Goal: Information Seeking & Learning: Learn about a topic

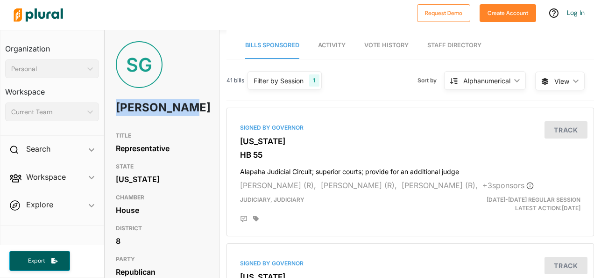
drag, startPoint x: 154, startPoint y: 127, endPoint x: 111, endPoint y: 102, distance: 50.0
click at [111, 102] on div "SG Stan Gunter" at bounding box center [162, 84] width 114 height 86
copy h1 "Stan Gunter"
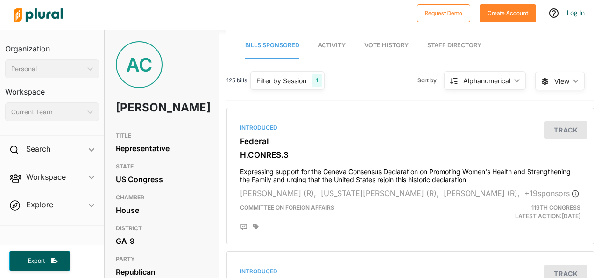
click at [173, 127] on div "AC Andrew Clyde" at bounding box center [162, 84] width 114 height 86
